Goal: Task Accomplishment & Management: Manage account settings

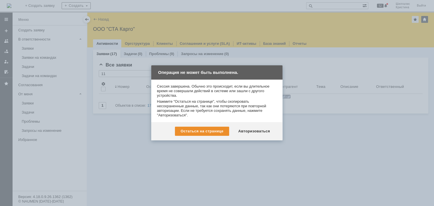
drag, startPoint x: 0, startPoint y: 0, endPoint x: 334, endPoint y: 66, distance: 340.5
drag, startPoint x: 334, startPoint y: 66, endPoint x: 201, endPoint y: 113, distance: 141.2
click at [196, 111] on div "Нажмите "Остаться на странице", чтобы скопировать несохраненные данные, так как…" at bounding box center [217, 108] width 120 height 18
click at [256, 128] on div "Авторизоваться" at bounding box center [253, 131] width 43 height 9
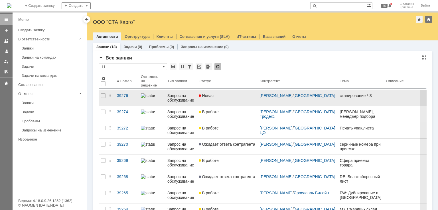
click at [228, 98] on div "Новая" at bounding box center [227, 96] width 56 height 5
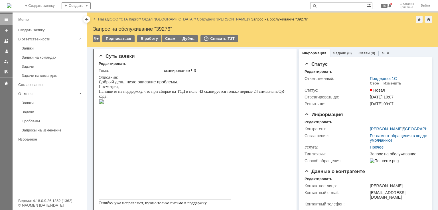
click at [129, 18] on link "ООО "СТА Карго"" at bounding box center [125, 19] width 30 height 4
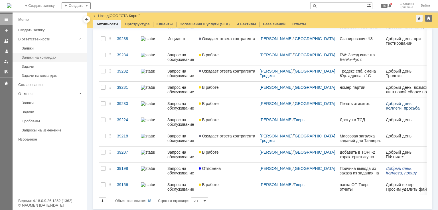
click at [36, 58] on div "Заявки на командах" at bounding box center [53, 57] width 62 height 4
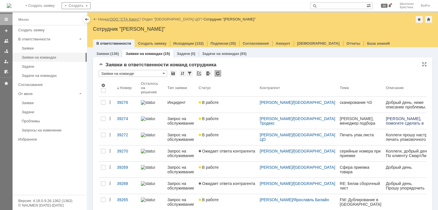
click at [134, 19] on link "ООО "СТА Карго"" at bounding box center [125, 19] width 30 height 4
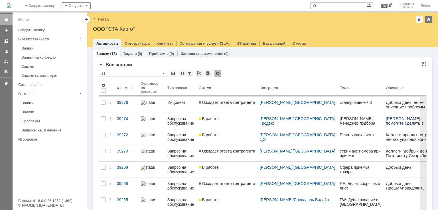
drag, startPoint x: 246, startPoint y: 80, endPoint x: 237, endPoint y: 66, distance: 17.0
click at [237, 66] on div "Все заявки" at bounding box center [263, 65] width 328 height 6
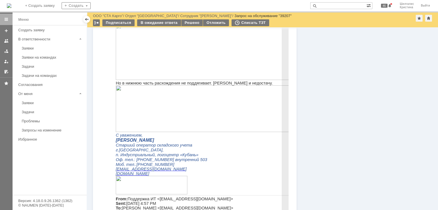
scroll to position [342, 0]
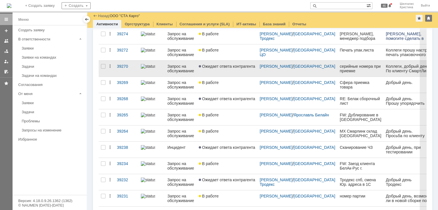
scroll to position [57, 0]
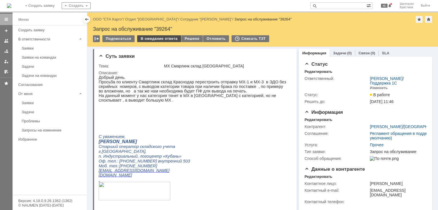
click at [155, 40] on div "В ожидание ответа" at bounding box center [159, 38] width 44 height 7
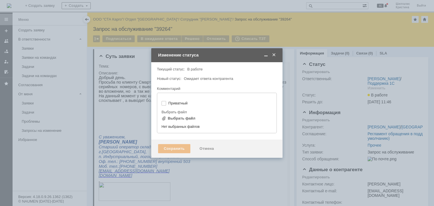
type input "[не указано]"
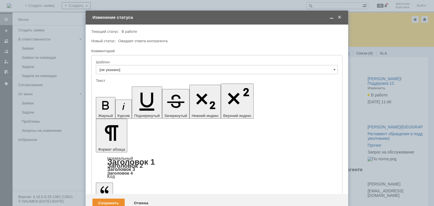
click at [108, 199] on div "Сохранить" at bounding box center [108, 203] width 32 height 9
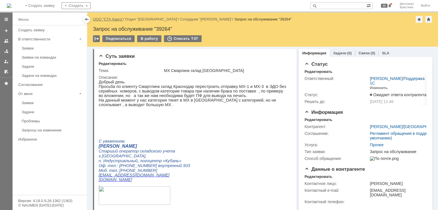
click at [115, 21] on link "ООО "СТА Карго"" at bounding box center [108, 19] width 30 height 4
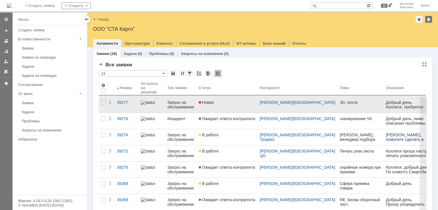
click at [220, 104] on div "Новая" at bounding box center [227, 102] width 56 height 5
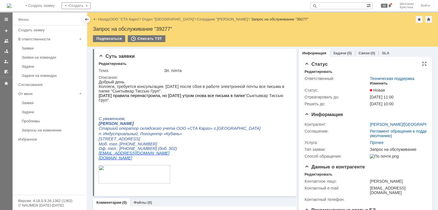
click at [376, 84] on div "Изменить" at bounding box center [379, 83] width 18 height 5
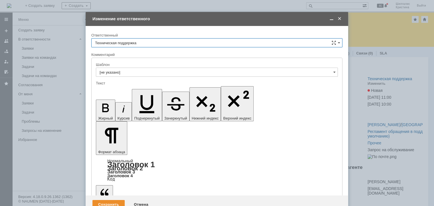
click at [155, 42] on input "Техническая поддержка" at bounding box center [216, 42] width 251 height 9
click at [125, 61] on span "Поддержка 1С" at bounding box center [217, 62] width 244 height 5
type input "Поддержка 1С"
click at [113, 200] on div "Сохранить" at bounding box center [108, 204] width 32 height 9
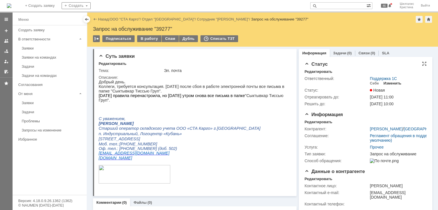
click at [390, 83] on div "Изменить" at bounding box center [393, 83] width 18 height 5
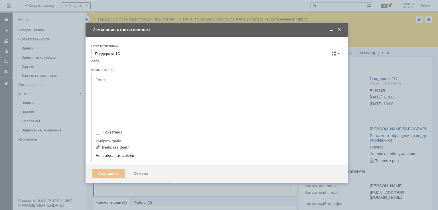
type input "[не указано]"
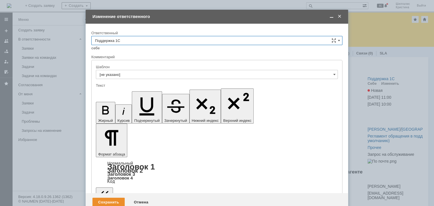
click at [118, 40] on input "Поддержка 1С" at bounding box center [216, 40] width 251 height 9
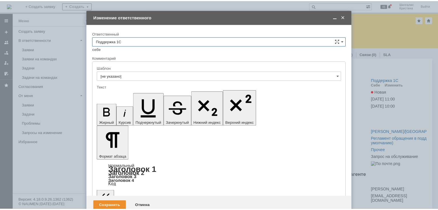
scroll to position [100, 0]
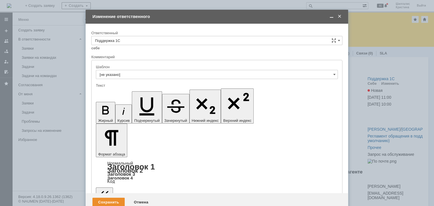
click at [122, 90] on span "[PERSON_NAME]" at bounding box center [217, 92] width 244 height 5
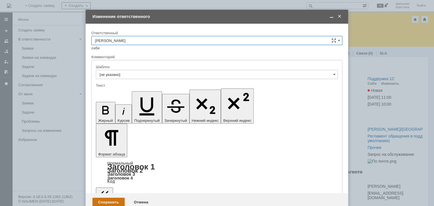
type input "[PERSON_NAME]"
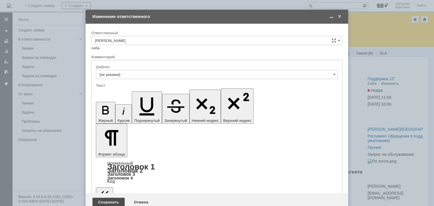
click at [113, 198] on div "Сохранить" at bounding box center [108, 202] width 32 height 9
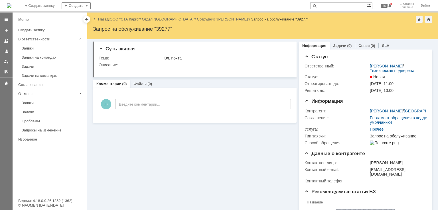
scroll to position [0, 0]
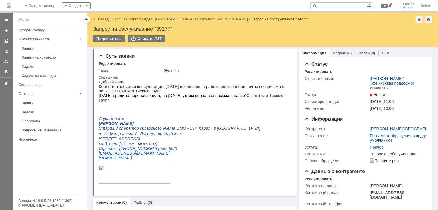
click at [120, 20] on link "ООО "СТА Карго"" at bounding box center [125, 19] width 30 height 4
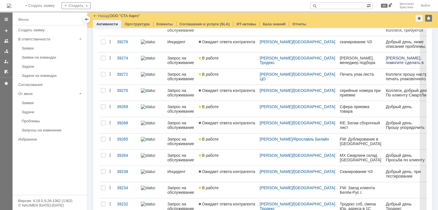
scroll to position [48, 0]
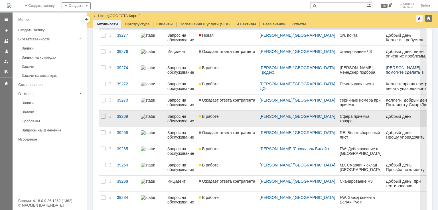
click at [237, 120] on link "В работе" at bounding box center [227, 119] width 61 height 16
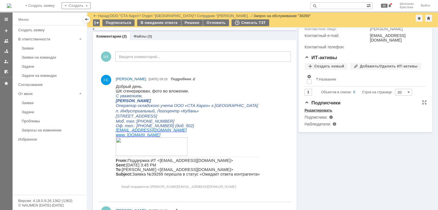
click at [322, 112] on div "Редактировать" at bounding box center [319, 110] width 28 height 5
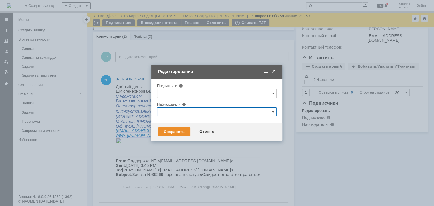
click at [194, 111] on input "text" at bounding box center [217, 111] width 120 height 9
type input "y"
type input "и"
click at [181, 144] on span at bounding box center [181, 144] width 0 height 3
click at [178, 144] on input "[PERSON_NAME]" at bounding box center [177, 145] width 4 height 4
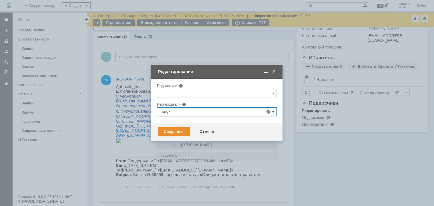
type input "[PERSON_NAME]"
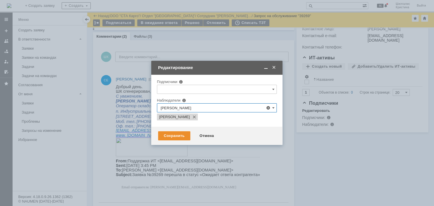
click at [253, 142] on div "Сохранить Отмена" at bounding box center [216, 136] width 131 height 18
click at [173, 133] on div "Сохранить" at bounding box center [174, 135] width 32 height 9
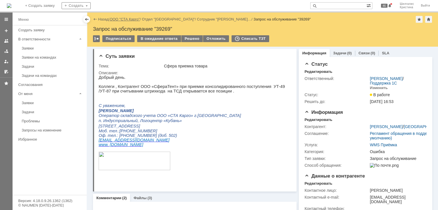
click at [132, 17] on link "ООО "СТА Карго"" at bounding box center [125, 19] width 30 height 4
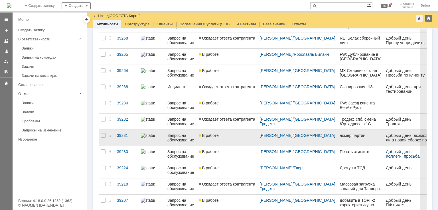
click at [237, 136] on div "В работе" at bounding box center [227, 135] width 56 height 5
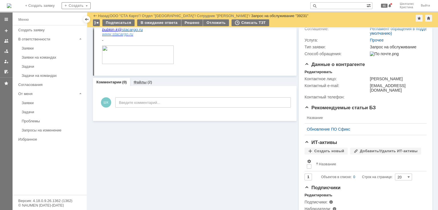
click at [147, 83] on div "(2)" at bounding box center [149, 82] width 5 height 4
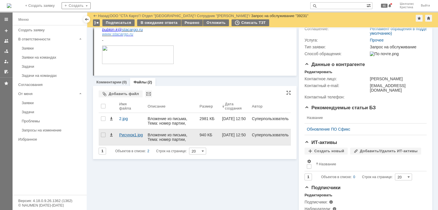
click at [128, 133] on div "Рисунок1.jpg" at bounding box center [131, 137] width 29 height 16
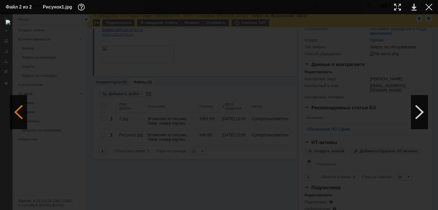
click at [17, 114] on div at bounding box center [18, 112] width 17 height 34
click at [431, 9] on div at bounding box center [429, 7] width 7 height 7
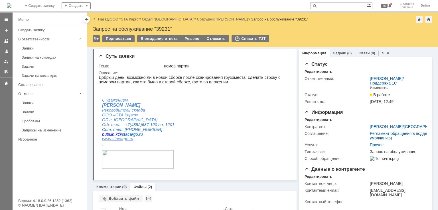
click at [126, 18] on link "ООО "СТА Карго"" at bounding box center [125, 19] width 30 height 4
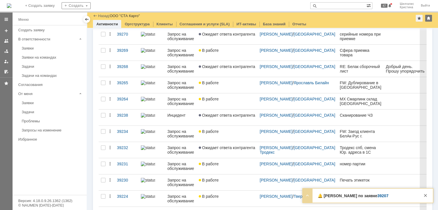
scroll to position [191, 0]
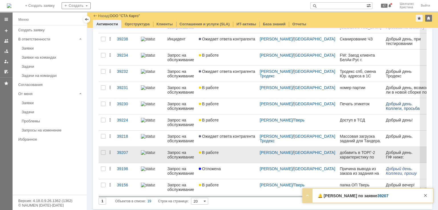
click at [220, 151] on div "В работе" at bounding box center [227, 153] width 56 height 5
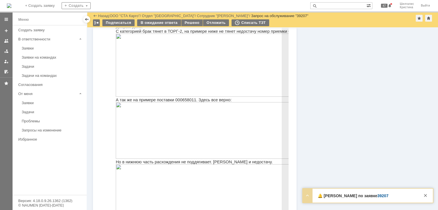
scroll to position [319, 0]
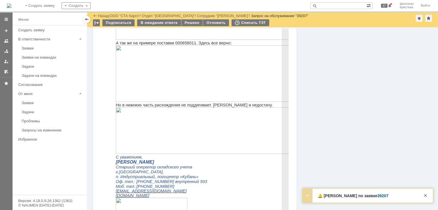
click at [182, 44] on span "А так же на примере поставки 000658011. Здесь все верно:" at bounding box center [174, 43] width 116 height 5
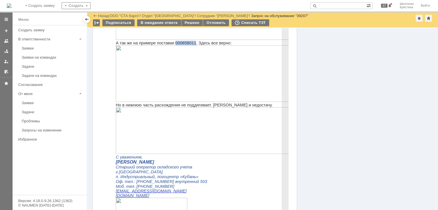
copy span "000658011"
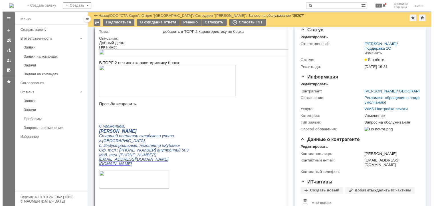
scroll to position [0, 0]
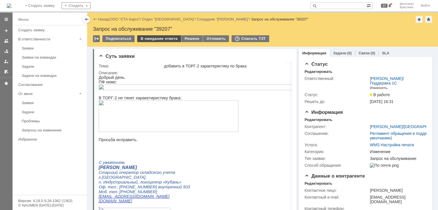
click at [145, 40] on div "В ожидание ответа" at bounding box center [159, 38] width 44 height 7
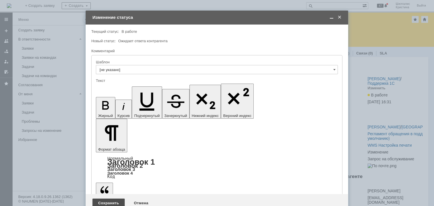
click at [106, 199] on div "Сохранить" at bounding box center [108, 203] width 32 height 9
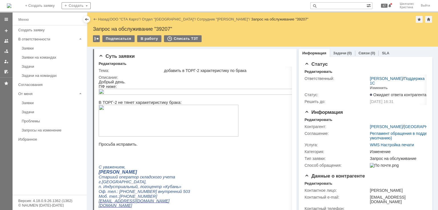
click at [131, 17] on div "Назад | ООО "СТА Карго" / Отдел "Краснодар" / Сотрудник "Лаврешкина Дарья" / За…" at bounding box center [262, 19] width 339 height 7
click at [131, 18] on link "ООО "СТА Карго"" at bounding box center [125, 19] width 30 height 4
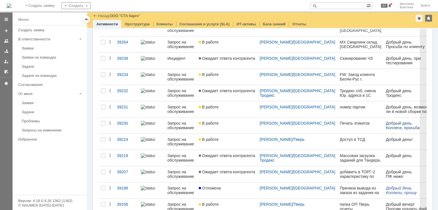
scroll to position [191, 0]
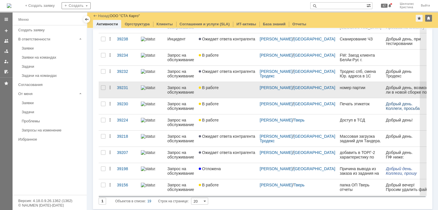
click at [230, 91] on link "В работе" at bounding box center [227, 90] width 61 height 16
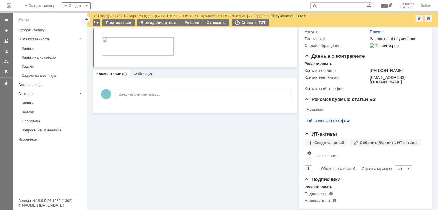
scroll to position [94, 0]
click at [139, 73] on link "Файлы" at bounding box center [139, 74] width 13 height 4
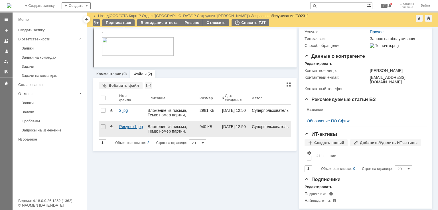
click at [125, 125] on div "Рисунок1.jpg" at bounding box center [131, 127] width 24 height 5
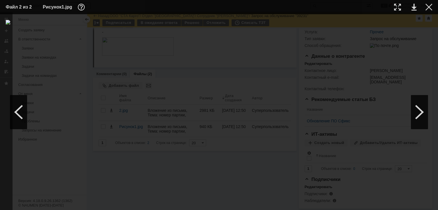
click at [345, 47] on div at bounding box center [219, 112] width 427 height 185
click at [22, 114] on div at bounding box center [18, 112] width 17 height 34
click at [421, 105] on div at bounding box center [419, 112] width 17 height 34
click at [22, 104] on div at bounding box center [18, 112] width 17 height 34
click at [430, 8] on div at bounding box center [429, 7] width 7 height 7
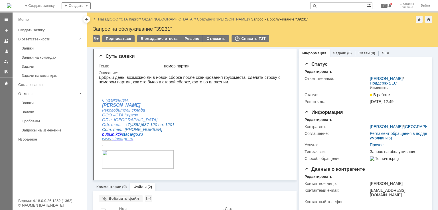
click at [165, 30] on div "Запрос на обслуживание "39231"" at bounding box center [262, 29] width 339 height 6
copy div "39231"
click at [161, 28] on div "Запрос на обслуживание "39231"" at bounding box center [262, 29] width 339 height 6
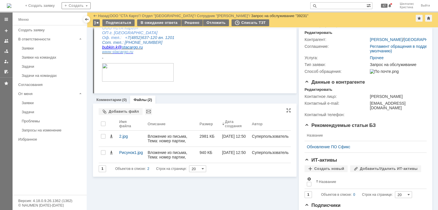
scroll to position [86, 0]
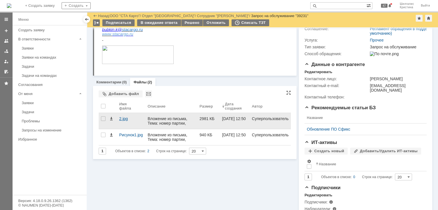
click at [125, 118] on div "2.jpg" at bounding box center [131, 119] width 24 height 5
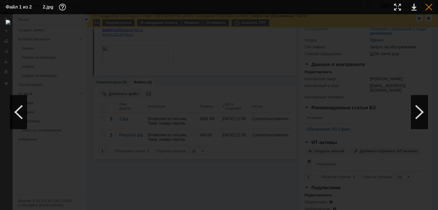
click at [428, 8] on div at bounding box center [429, 7] width 7 height 7
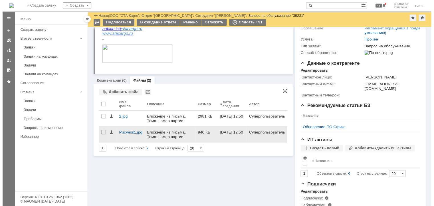
scroll to position [0, 0]
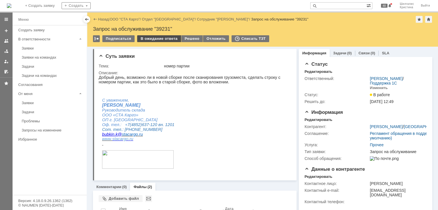
click at [164, 39] on div "В ожидание ответа" at bounding box center [159, 38] width 44 height 7
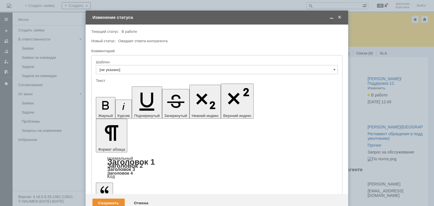
click at [104, 199] on div "Сохранить" at bounding box center [108, 203] width 32 height 9
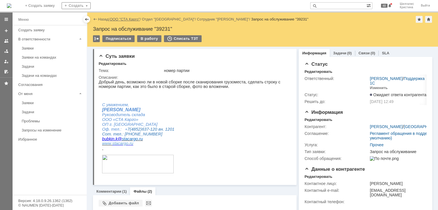
click at [123, 20] on link "ООО "СТА Карго"" at bounding box center [125, 19] width 30 height 4
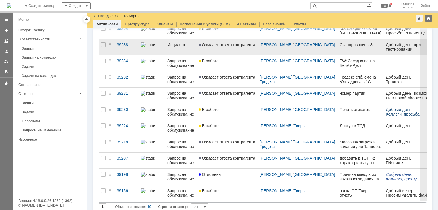
scroll to position [191, 0]
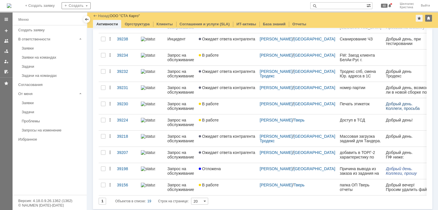
click at [40, 56] on div "Заявки на командах" at bounding box center [53, 57] width 62 height 4
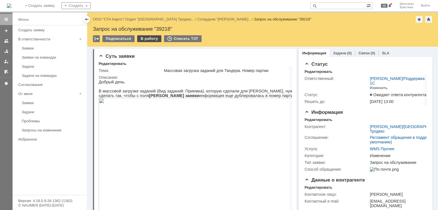
click at [144, 38] on div "В работу" at bounding box center [149, 38] width 24 height 7
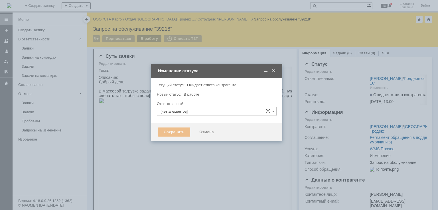
type input "[PERSON_NAME]"
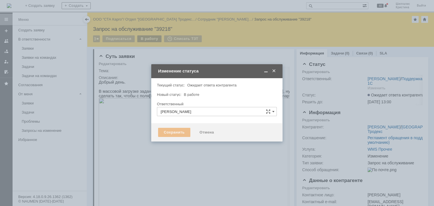
type input "Изменение"
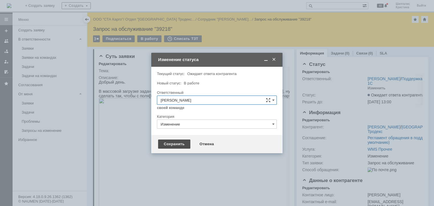
click at [172, 146] on div "Сохранить" at bounding box center [174, 143] width 32 height 9
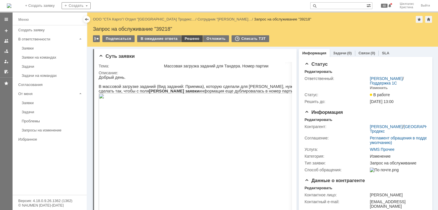
click at [189, 38] on div "Решено" at bounding box center [192, 38] width 22 height 7
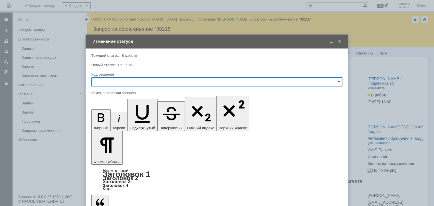
click at [110, 81] on input "text" at bounding box center [216, 81] width 251 height 9
click at [110, 156] on span "Решено" at bounding box center [217, 158] width 244 height 5
type input "Решено"
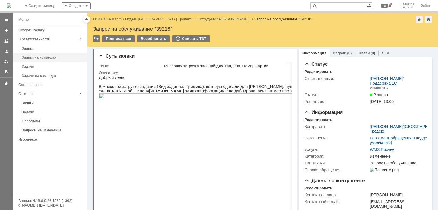
click at [41, 55] on link "Заявки на командах" at bounding box center [52, 57] width 66 height 9
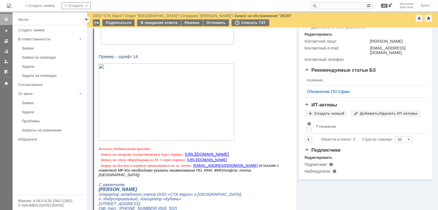
scroll to position [114, 0]
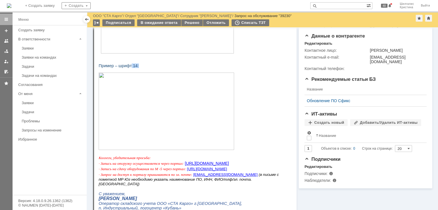
drag, startPoint x: 133, startPoint y: 70, endPoint x: 129, endPoint y: 70, distance: 4.6
click at [129, 68] on p "Пример – шрифт 14:" at bounding box center [193, 66] width 189 height 5
click at [163, 68] on p "Пример – шрифт 14:" at bounding box center [193, 66] width 189 height 5
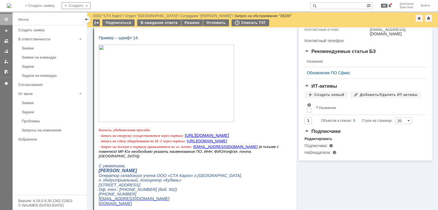
scroll to position [0, 0]
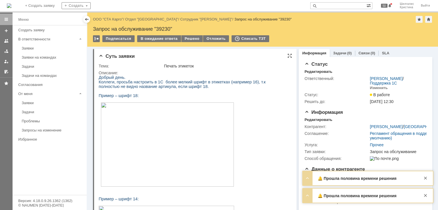
click at [251, 54] on div "Суть заявки" at bounding box center [195, 57] width 193 height 6
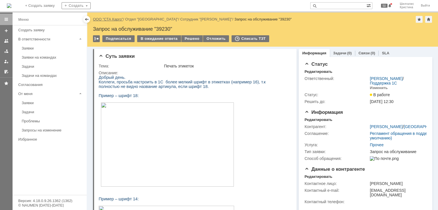
click at [107, 18] on link "ООО "СТА Карго"" at bounding box center [108, 19] width 30 height 4
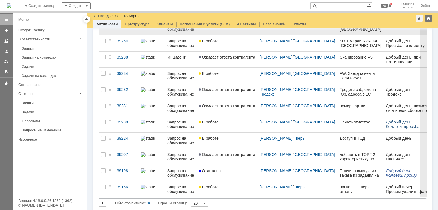
scroll to position [175, 0]
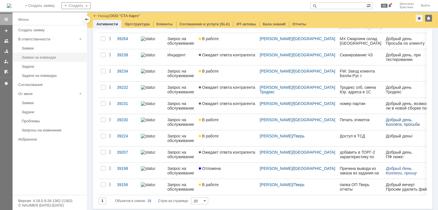
click at [55, 59] on link "Заявки на командах" at bounding box center [52, 57] width 66 height 9
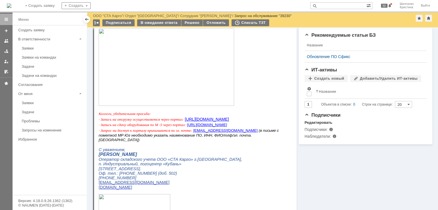
scroll to position [85, 0]
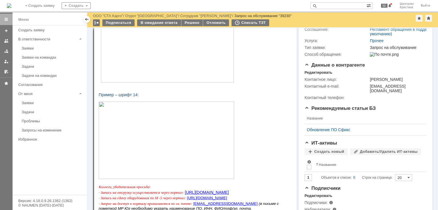
click at [255, 107] on p at bounding box center [193, 141] width 189 height 78
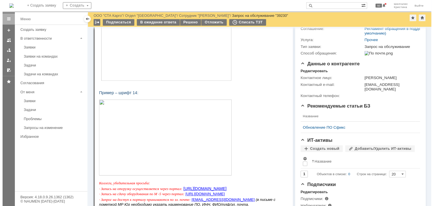
scroll to position [0, 0]
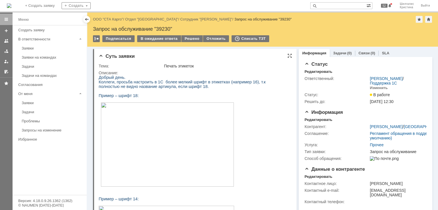
click at [218, 65] on div "Печать этикеток" at bounding box center [226, 66] width 125 height 5
click at [163, 38] on div "В ожидание ответа" at bounding box center [159, 38] width 44 height 7
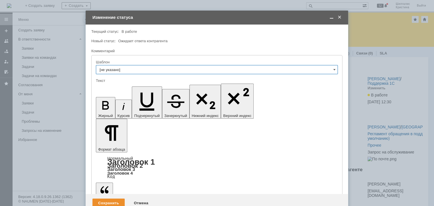
click at [136, 68] on input "[не указано]" at bounding box center [217, 69] width 242 height 9
click at [136, 68] on input "text" at bounding box center [217, 69] width 242 height 9
click at [186, 54] on div "Комментарий" at bounding box center [216, 51] width 251 height 7
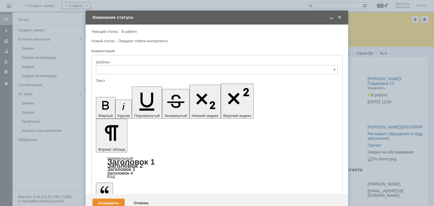
type input "[не указано]"
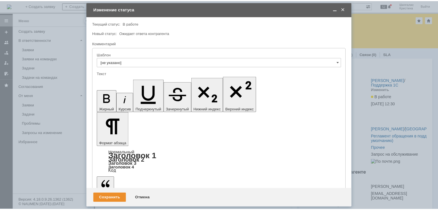
scroll to position [21, 0]
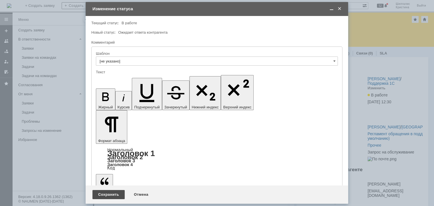
click at [107, 194] on div "Сохранить" at bounding box center [108, 194] width 32 height 9
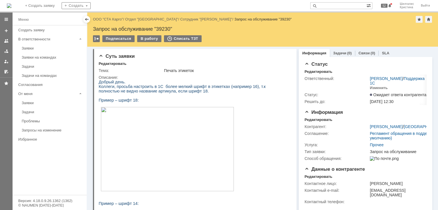
scroll to position [0, 0]
click at [108, 21] on link "ООО "СТА Карго"" at bounding box center [108, 19] width 30 height 4
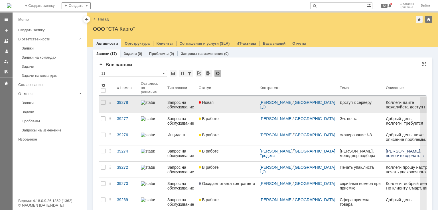
click at [216, 104] on div "Новая" at bounding box center [227, 102] width 56 height 5
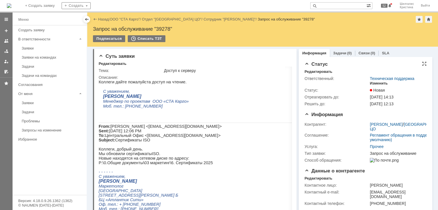
click at [379, 82] on div "Изменить" at bounding box center [379, 83] width 18 height 5
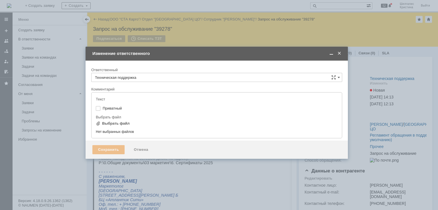
type input "[не указано]"
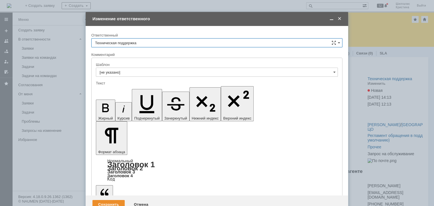
click at [143, 40] on input "Техническая поддержка" at bounding box center [216, 42] width 251 height 9
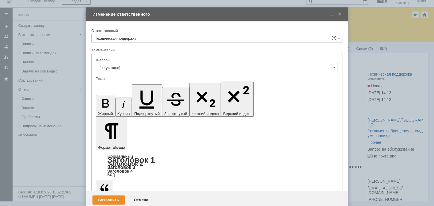
click at [136, 56] on span "Поддержка 1С" at bounding box center [217, 58] width 244 height 5
type input "Поддержка 1С"
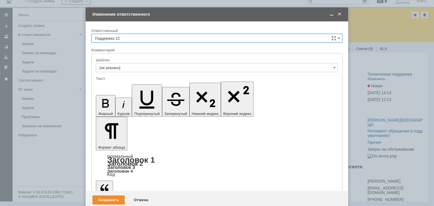
click at [146, 39] on input "Поддержка 1С" at bounding box center [216, 38] width 251 height 9
click at [102, 195] on div "Сохранить" at bounding box center [108, 199] width 32 height 9
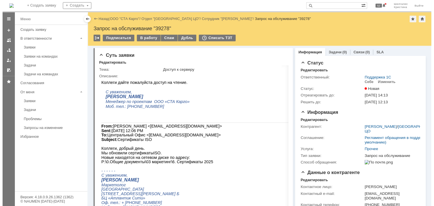
scroll to position [0, 0]
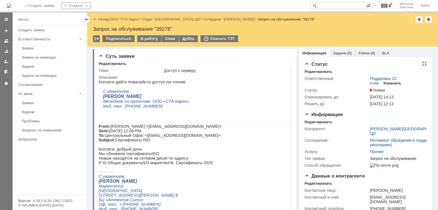
click at [389, 84] on div "Изменить" at bounding box center [393, 83] width 18 height 5
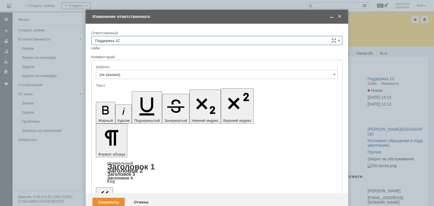
click at [120, 37] on input "Поддержка 1С" at bounding box center [216, 40] width 251 height 9
click at [130, 91] on span "[PERSON_NAME]" at bounding box center [217, 92] width 244 height 5
type input "[PERSON_NAME]"
click at [102, 198] on div "Сохранить" at bounding box center [108, 202] width 32 height 9
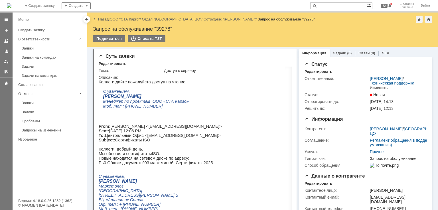
click at [166, 30] on div "Запрос на обслуживание "39278"" at bounding box center [262, 29] width 339 height 6
copy div "39278"
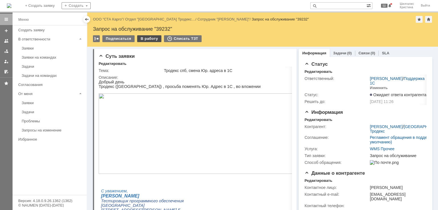
click at [151, 36] on div "В работу" at bounding box center [149, 38] width 24 height 7
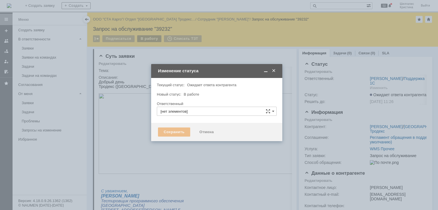
type input "[PERSON_NAME]"
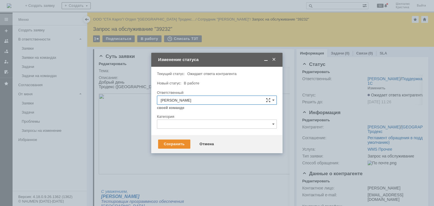
click at [187, 126] on input "text" at bounding box center [217, 124] width 120 height 9
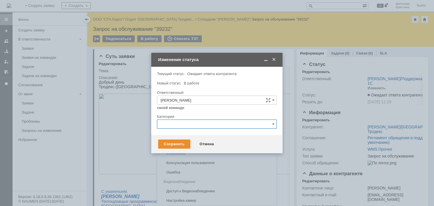
scroll to position [5, 0]
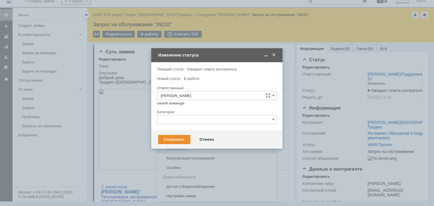
click at [185, 148] on span "Изменение" at bounding box center [217, 149] width 112 height 5
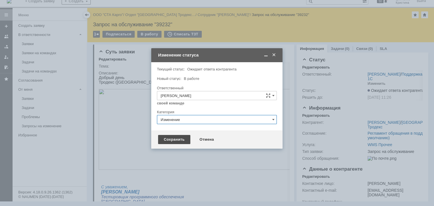
type input "Изменение"
click at [174, 138] on div "Сохранить" at bounding box center [174, 139] width 32 height 9
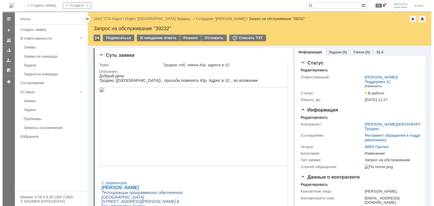
scroll to position [0, 0]
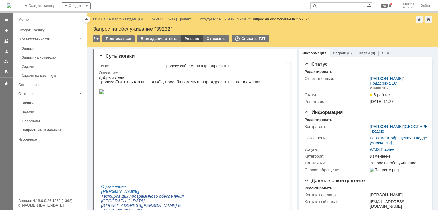
click at [192, 39] on div "Решено" at bounding box center [192, 38] width 22 height 7
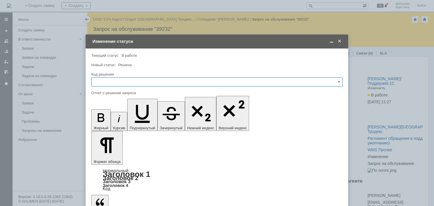
click at [130, 79] on input "text" at bounding box center [216, 81] width 251 height 9
click at [105, 156] on span "Решено" at bounding box center [217, 158] width 244 height 5
type input "Решено"
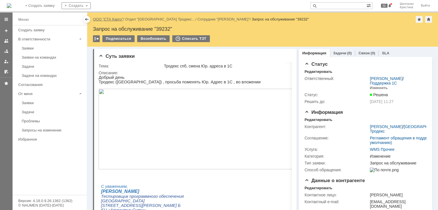
click at [113, 21] on link "ООО "СТА Карго"" at bounding box center [108, 19] width 30 height 4
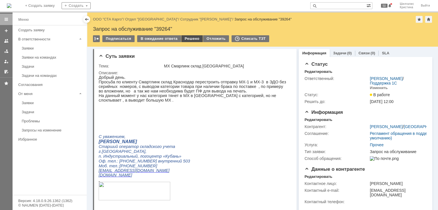
click at [187, 37] on div "Решено" at bounding box center [192, 38] width 22 height 7
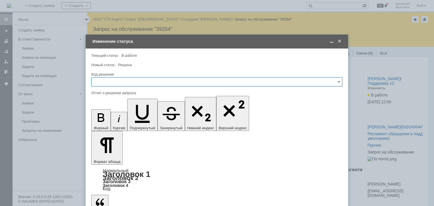
click at [137, 82] on input "text" at bounding box center [216, 81] width 251 height 9
click at [106, 157] on span "Решено" at bounding box center [217, 158] width 244 height 5
type input "Решено"
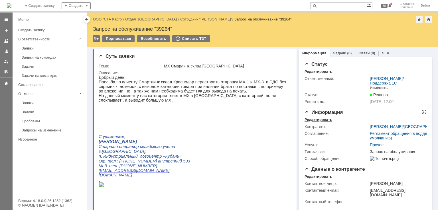
click at [325, 121] on div "Редактировать" at bounding box center [319, 120] width 28 height 5
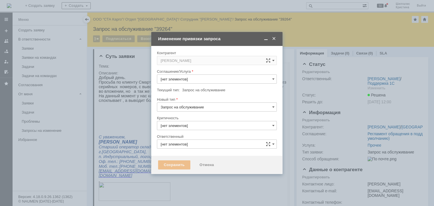
type input "Прочее"
type input "3. Низкая"
type input "[PERSON_NAME]"
type input "[не указано]"
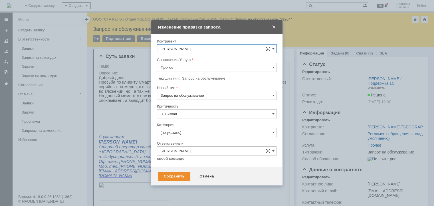
click at [179, 67] on input "Прочее" at bounding box center [217, 67] width 120 height 9
click at [186, 119] on span "WMS Прочее" at bounding box center [217, 119] width 112 height 5
type input "WMS Прочее"
click at [174, 130] on input "[не указано]" at bounding box center [217, 132] width 120 height 9
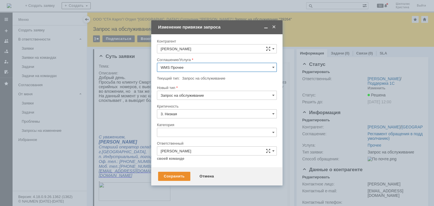
scroll to position [8, 0]
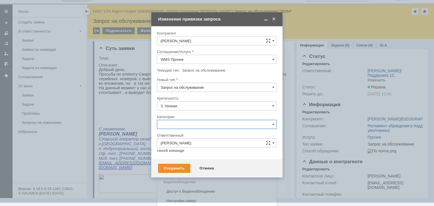
click at [177, 155] on span "Изменение" at bounding box center [217, 153] width 112 height 5
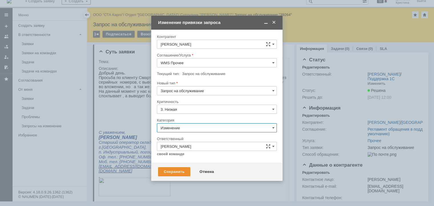
scroll to position [5, 0]
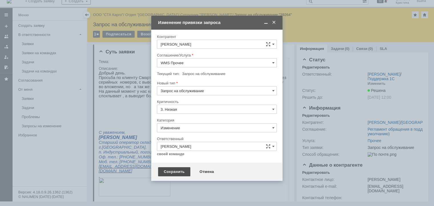
type input "Изменение"
click at [172, 170] on div "Сохранить" at bounding box center [174, 171] width 32 height 9
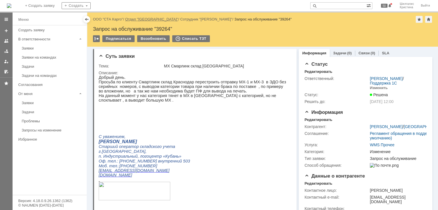
scroll to position [0, 0]
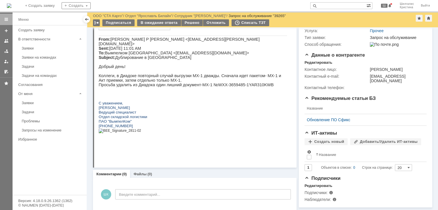
scroll to position [104, 0]
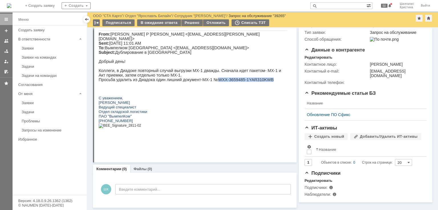
drag, startPoint x: 258, startPoint y: 86, endPoint x: 209, endPoint y: 87, distance: 48.5
click at [209, 82] on p "Просьба удалить из Диадока один лишний документ-МХ-1 №WXX-3659485-1YAR310KWB" at bounding box center [193, 80] width 189 height 5
copy p "WXX-3659485-1YAR310KWB"
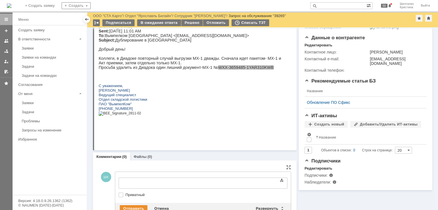
scroll to position [134, 0]
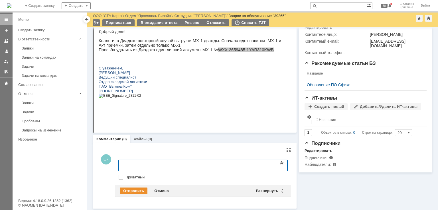
click at [125, 175] on label "Приватный" at bounding box center [205, 177] width 161 height 5
checkbox input "true"
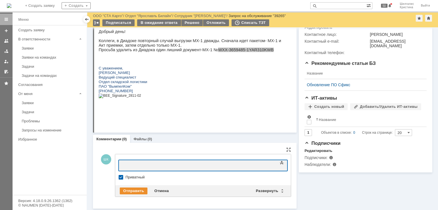
click at [134, 167] on div at bounding box center [165, 165] width 81 height 5
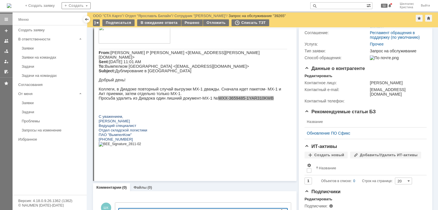
scroll to position [153, 0]
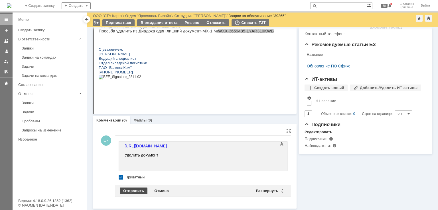
click at [128, 190] on div "Отправить" at bounding box center [134, 191] width 28 height 7
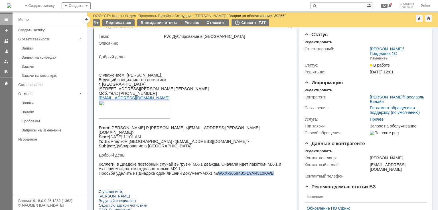
scroll to position [0, 0]
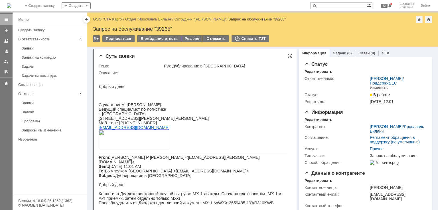
click at [220, 87] on p "Добрый день!" at bounding box center [193, 86] width 189 height 5
click at [379, 87] on div "Изменить" at bounding box center [379, 88] width 18 height 5
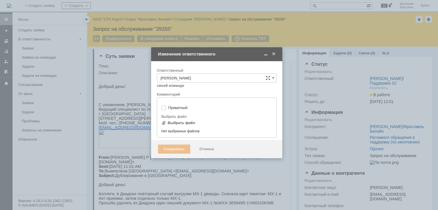
type input "[не указано]"
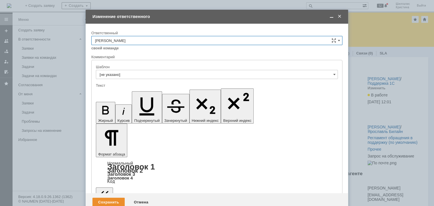
click at [134, 42] on input "[PERSON_NAME]" at bounding box center [216, 40] width 251 height 9
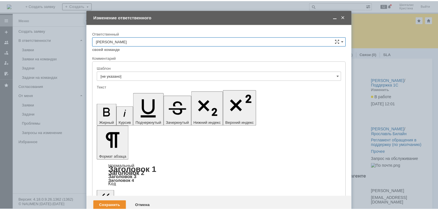
scroll to position [43, 0]
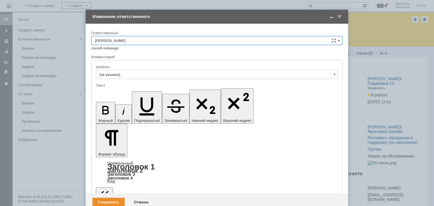
click at [121, 116] on div "[PERSON_NAME]" at bounding box center [217, 120] width 250 height 9
type input "[PERSON_NAME]"
click at [108, 198] on div "Сохранить" at bounding box center [108, 202] width 32 height 9
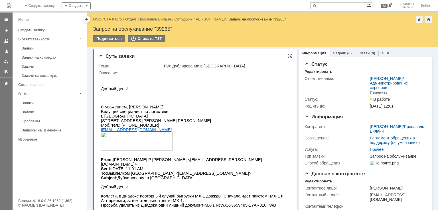
scroll to position [0, 0]
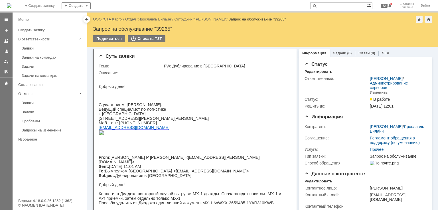
click at [107, 18] on link "ООО "СТА Карго"" at bounding box center [108, 19] width 30 height 4
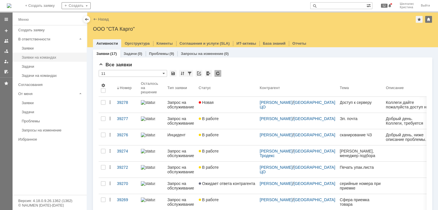
click at [43, 55] on div "Заявки на командах" at bounding box center [53, 57] width 62 height 4
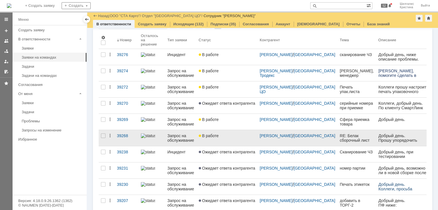
click at [222, 142] on link "В работе" at bounding box center [227, 138] width 61 height 16
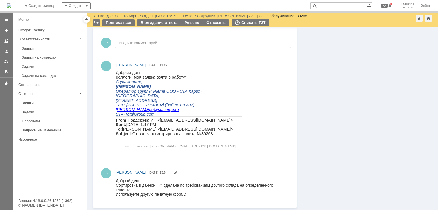
drag, startPoint x: 192, startPoint y: 196, endPoint x: 209, endPoint y: 199, distance: 17.7
click at [209, 197] on html "Добрый день. Сортировка в данной ПФ сделана по требованиям другого склада на оп…" at bounding box center [201, 188] width 170 height 18
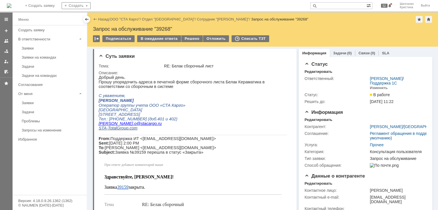
drag, startPoint x: 344, startPoint y: 126, endPoint x: 131, endPoint y: 1, distance: 247.2
click at [164, 27] on div "Запрос на обслуживание "39268"" at bounding box center [262, 29] width 339 height 6
copy div "39268"
click at [133, 20] on link "ООО "СТА Карго"" at bounding box center [125, 19] width 30 height 4
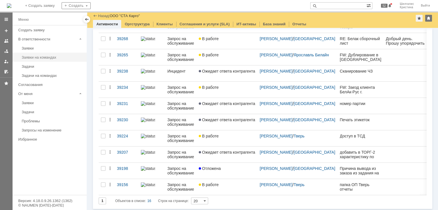
click at [47, 55] on div "Заявки на командах" at bounding box center [53, 57] width 62 height 4
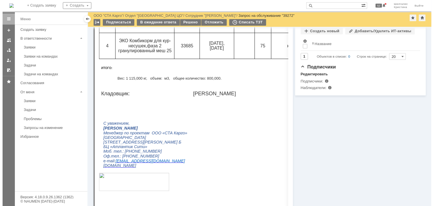
scroll to position [39, 0]
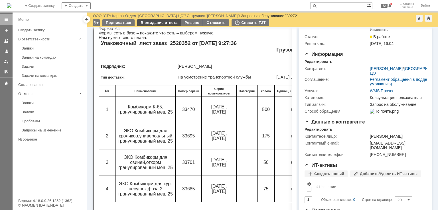
drag, startPoint x: 161, startPoint y: 25, endPoint x: 62, endPoint y: 13, distance: 99.8
click at [161, 25] on div "В ожидание ответа" at bounding box center [159, 22] width 44 height 7
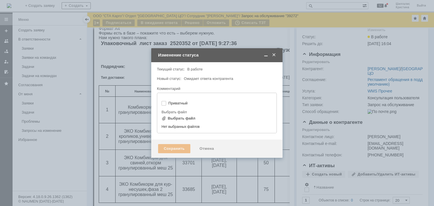
type input "[не указано]"
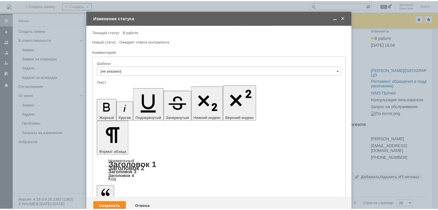
scroll to position [0, 0]
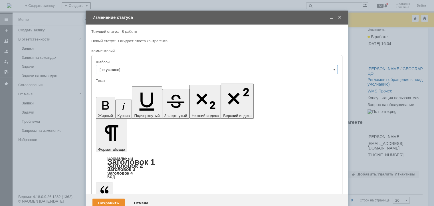
click at [105, 194] on div "Сохранить Отмена" at bounding box center [217, 203] width 262 height 18
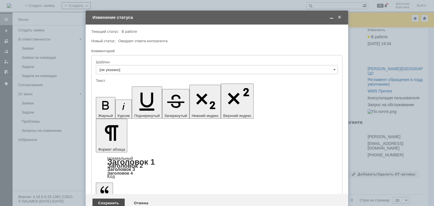
click at [105, 199] on div "Сохранить" at bounding box center [108, 203] width 32 height 9
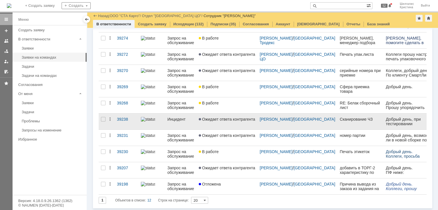
scroll to position [77, 0]
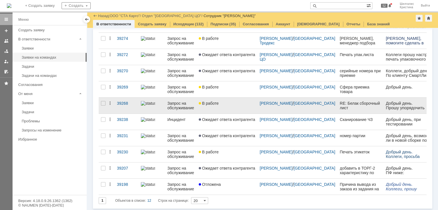
click at [219, 102] on span "В работе" at bounding box center [209, 103] width 20 height 5
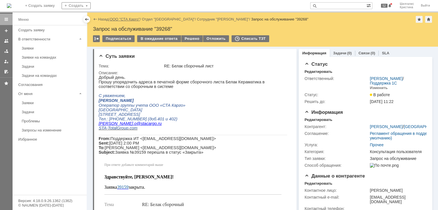
click at [125, 19] on link "ООО "СТА Карго"" at bounding box center [125, 19] width 30 height 4
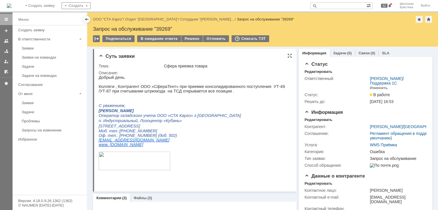
drag, startPoint x: 404, startPoint y: 242, endPoint x: 384, endPoint y: 164, distance: 80.5
click at [111, 17] on link "ООО "СТА Карго"" at bounding box center [108, 19] width 30 height 4
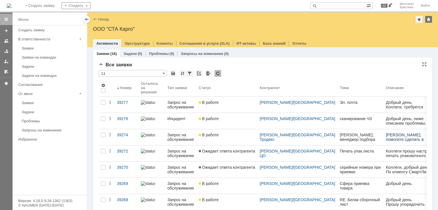
click at [247, 73] on div "* 11" at bounding box center [263, 73] width 328 height 7
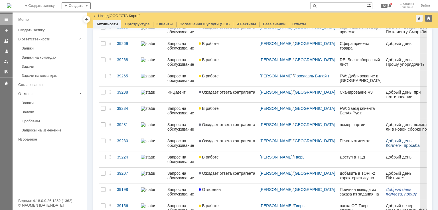
scroll to position [142, 0]
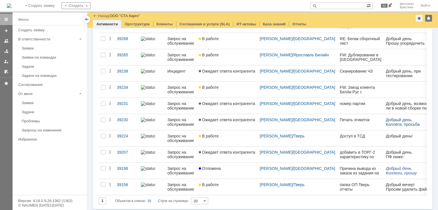
click at [38, 55] on link "Заявки на командах" at bounding box center [52, 57] width 66 height 9
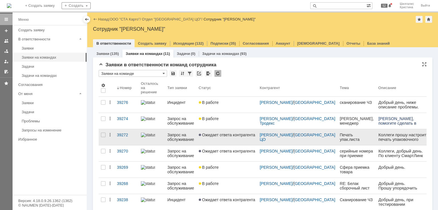
scroll to position [57, 0]
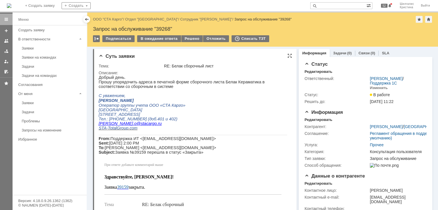
click at [239, 84] on span "Прошу упорядочить адреса в печатной форме сборочного листа Белак Кераматика в с…" at bounding box center [182, 84] width 166 height 9
copy span "Кераматика"
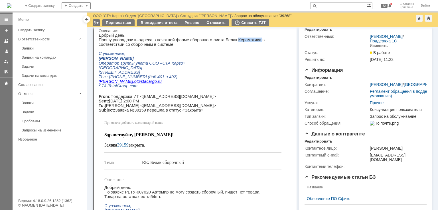
scroll to position [57, 0]
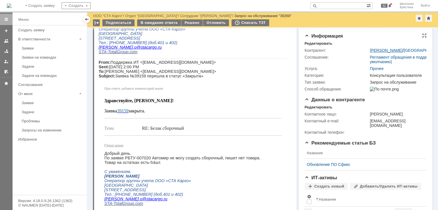
click at [381, 50] on link "[PERSON_NAME]" at bounding box center [386, 50] width 33 height 5
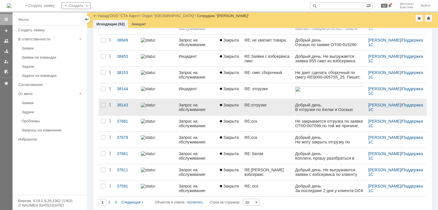
scroll to position [204, 0]
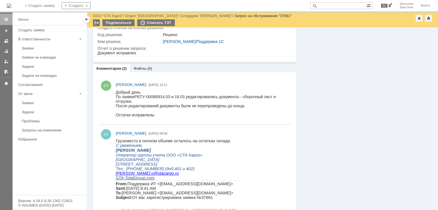
scroll to position [624, 0]
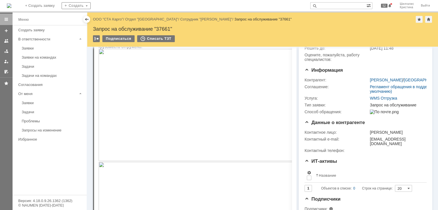
scroll to position [0, 0]
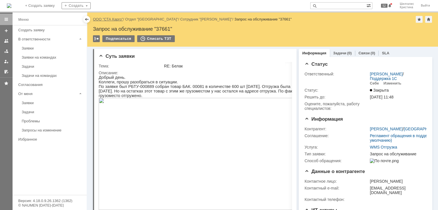
click at [112, 19] on link "ООО "СТА Карго"" at bounding box center [108, 19] width 30 height 4
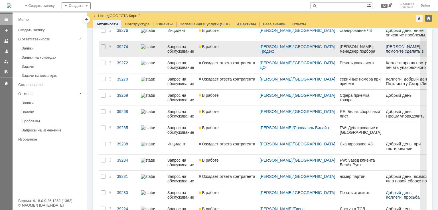
scroll to position [114, 0]
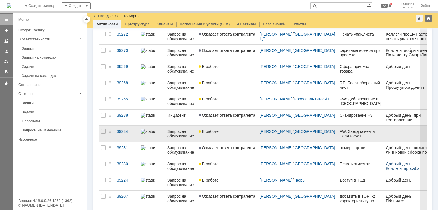
click at [229, 133] on div "В работе" at bounding box center [227, 131] width 56 height 5
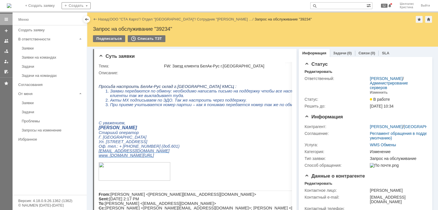
click at [165, 30] on div "Запрос на обслуживание "39234"" at bounding box center [262, 29] width 339 height 6
copy div "39234"
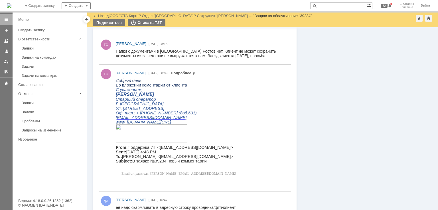
scroll to position [513, 0]
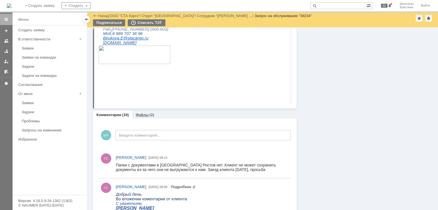
click at [144, 114] on link "Файлы" at bounding box center [142, 115] width 13 height 4
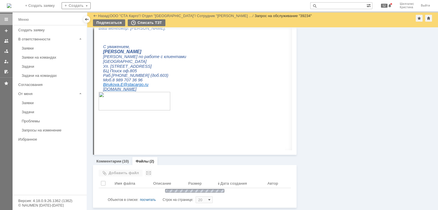
scroll to position [497, 0]
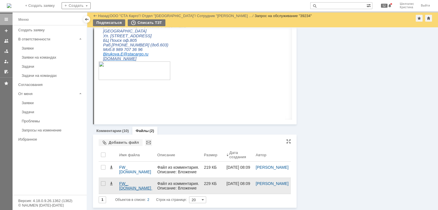
click at [130, 188] on div "FW_ [DOMAIN_NAME] ПАПКА.eml" at bounding box center [135, 186] width 33 height 9
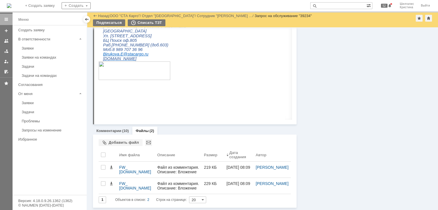
drag, startPoint x: 340, startPoint y: 133, endPoint x: 335, endPoint y: 123, distance: 10.5
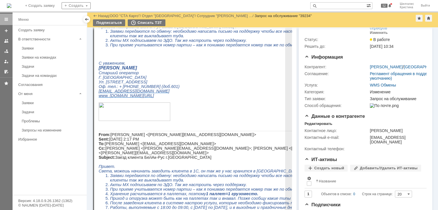
scroll to position [0, 0]
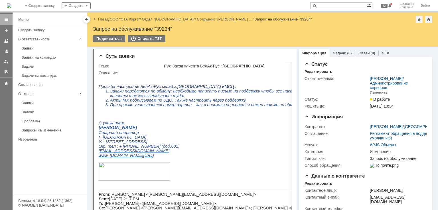
click at [162, 27] on div "Запрос на обслуживание "39234"" at bounding box center [262, 29] width 339 height 6
copy div "39234"
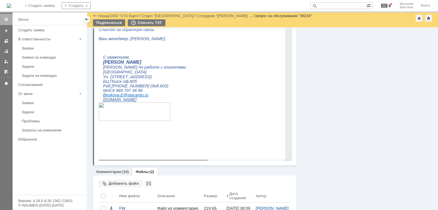
scroll to position [497, 0]
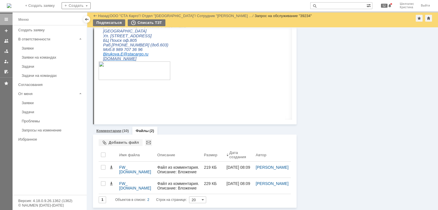
click at [115, 133] on link "Комментарии" at bounding box center [108, 131] width 25 height 4
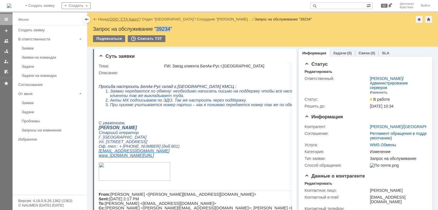
click at [129, 19] on link "ООО "СТА Карго"" at bounding box center [125, 19] width 30 height 4
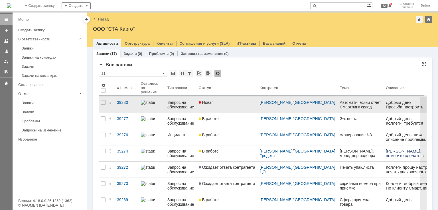
click at [222, 105] on link "Новая" at bounding box center [227, 105] width 61 height 16
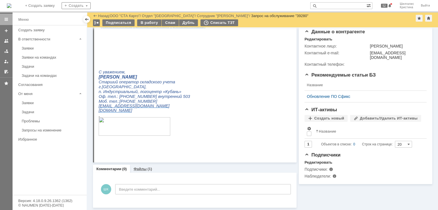
click at [140, 167] on link "Файлы" at bounding box center [139, 169] width 13 height 4
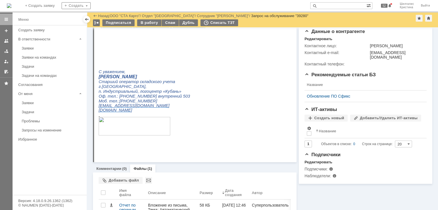
scroll to position [143, 0]
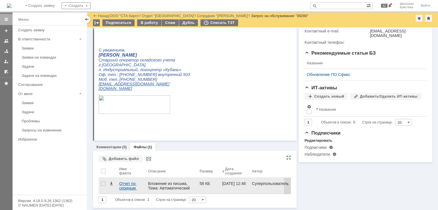
click at [123, 184] on div "Отчет по сериным номерам ВХОД.xlsx" at bounding box center [131, 186] width 24 height 9
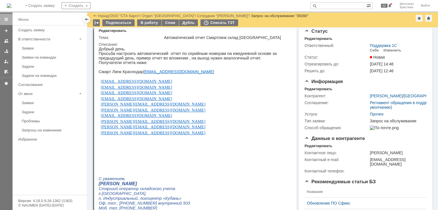
scroll to position [0, 0]
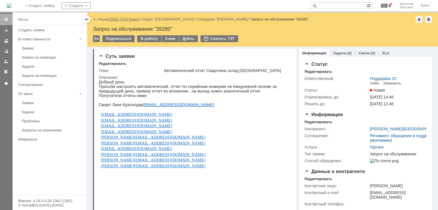
click at [128, 20] on link "ООО "СТА Карго"" at bounding box center [125, 19] width 30 height 4
